Goal: Information Seeking & Learning: Learn about a topic

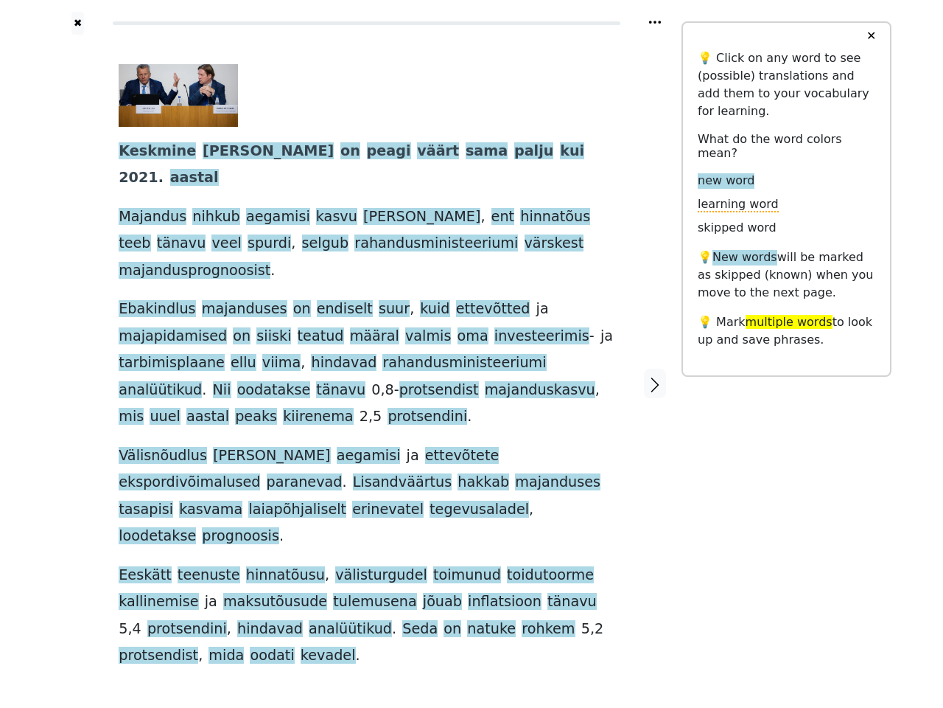
click at [472, 354] on div "Keskmine [PERSON_NAME] on peagi väärt sama palju kui 2021 . aastal Majandus nih…" at bounding box center [367, 366] width 496 height 605
click at [655, 22] on icon at bounding box center [655, 22] width 12 height 3
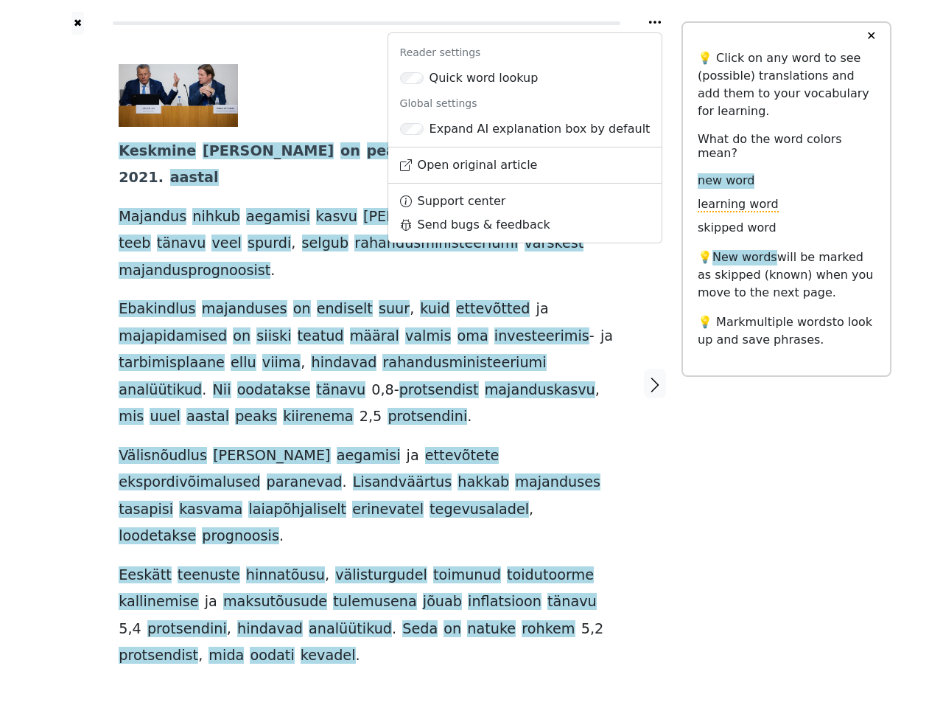
click at [77, 344] on div at bounding box center [78, 383] width 52 height 697
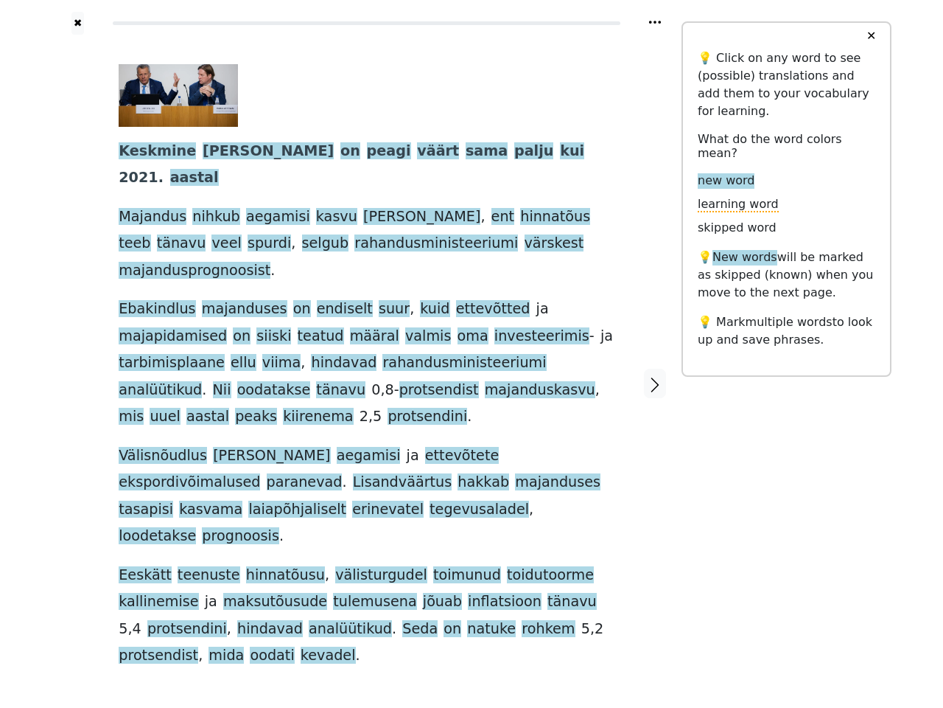
click at [180, 408] on span "uuel" at bounding box center [165, 417] width 30 height 18
click at [150, 152] on span "Keskmine" at bounding box center [157, 151] width 77 height 18
click at [203, 152] on span "[PERSON_NAME]" at bounding box center [268, 151] width 131 height 18
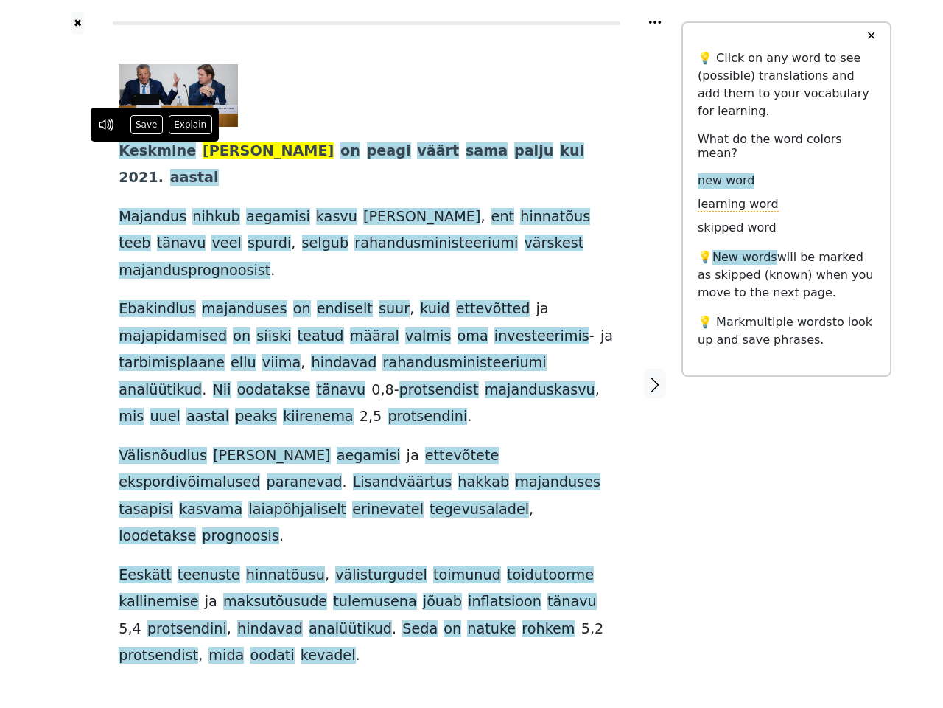
click at [341, 152] on span "on" at bounding box center [351, 151] width 20 height 18
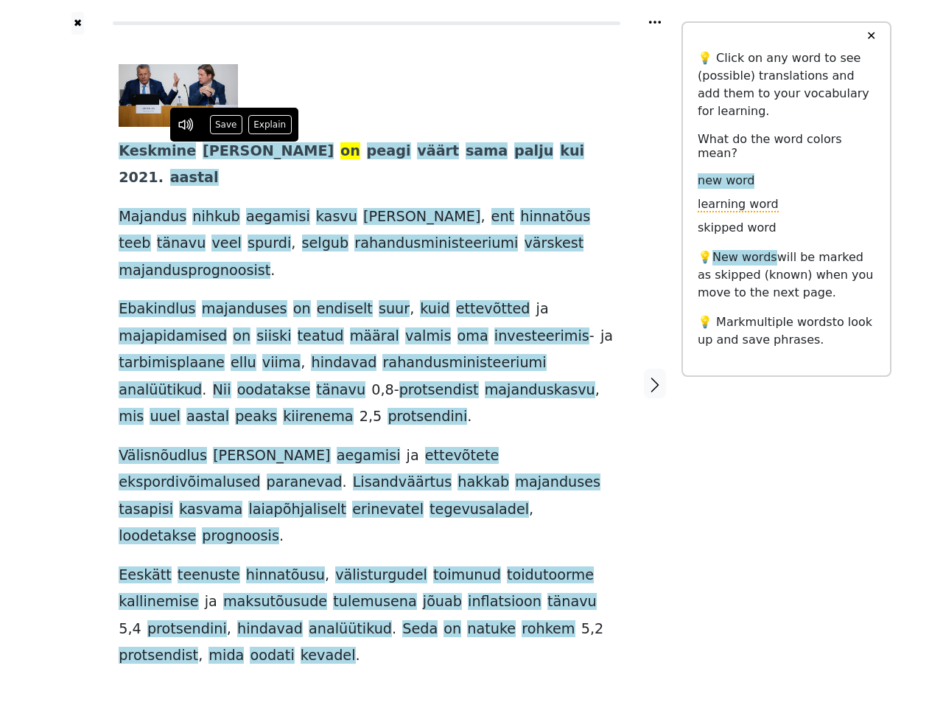
click at [367, 152] on span "peagi" at bounding box center [389, 151] width 44 height 18
click at [417, 152] on span "väärt" at bounding box center [438, 151] width 42 height 18
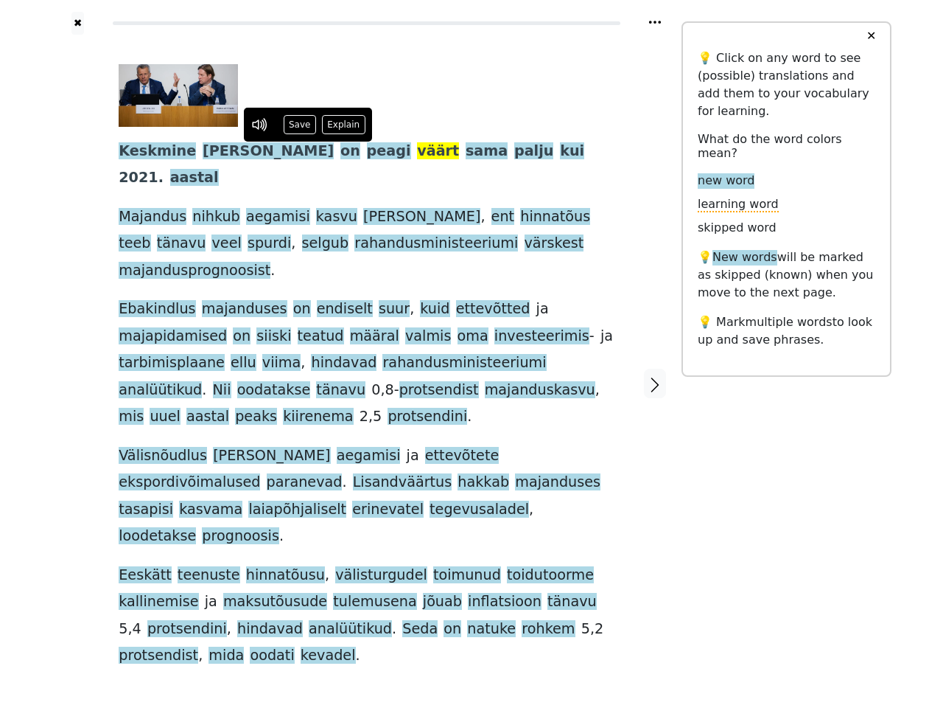
click at [466, 152] on span "sama" at bounding box center [487, 151] width 42 height 18
